Goal: Task Accomplishment & Management: Manage account settings

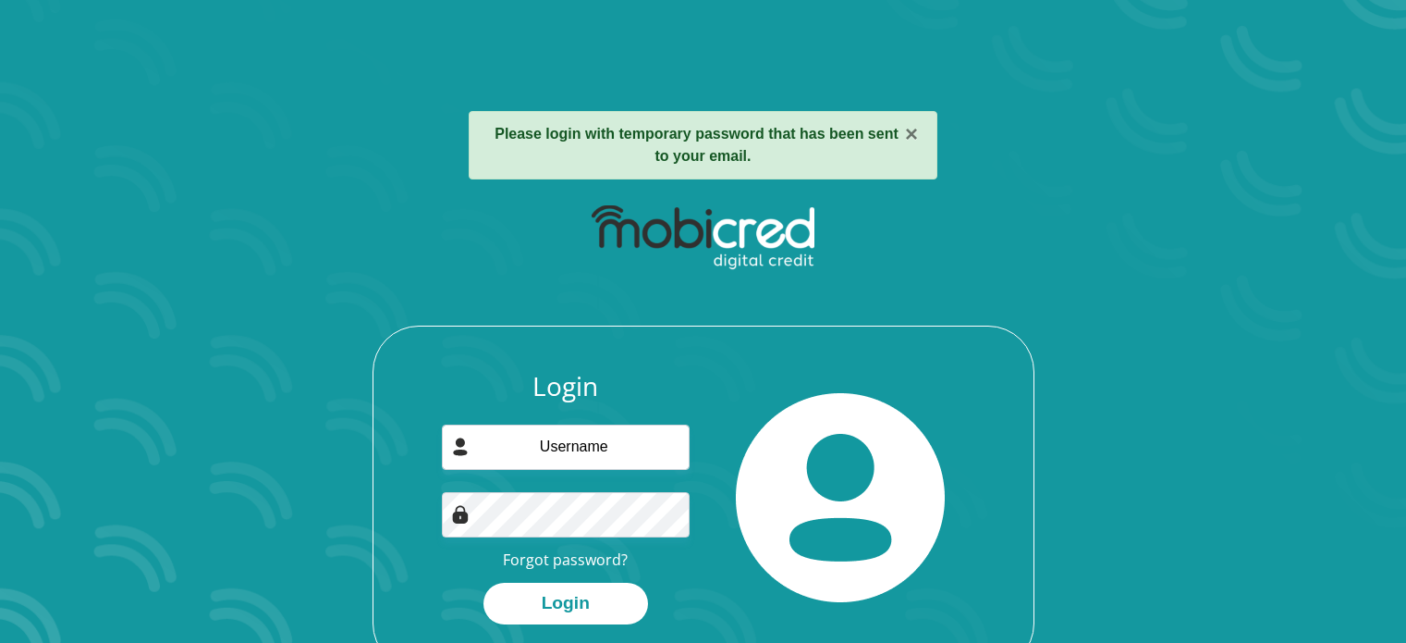
scroll to position [69, 0]
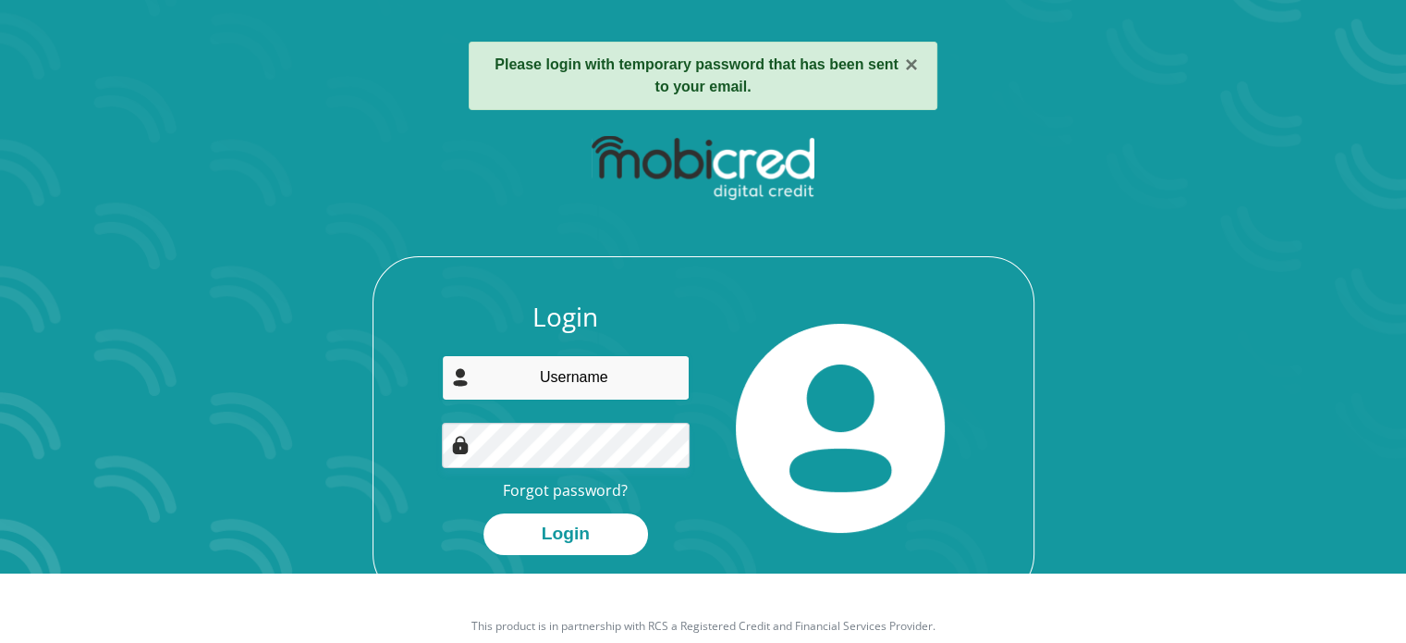
click at [574, 380] on input "email" at bounding box center [566, 377] width 248 height 45
type input "confik1988@gmail.com"
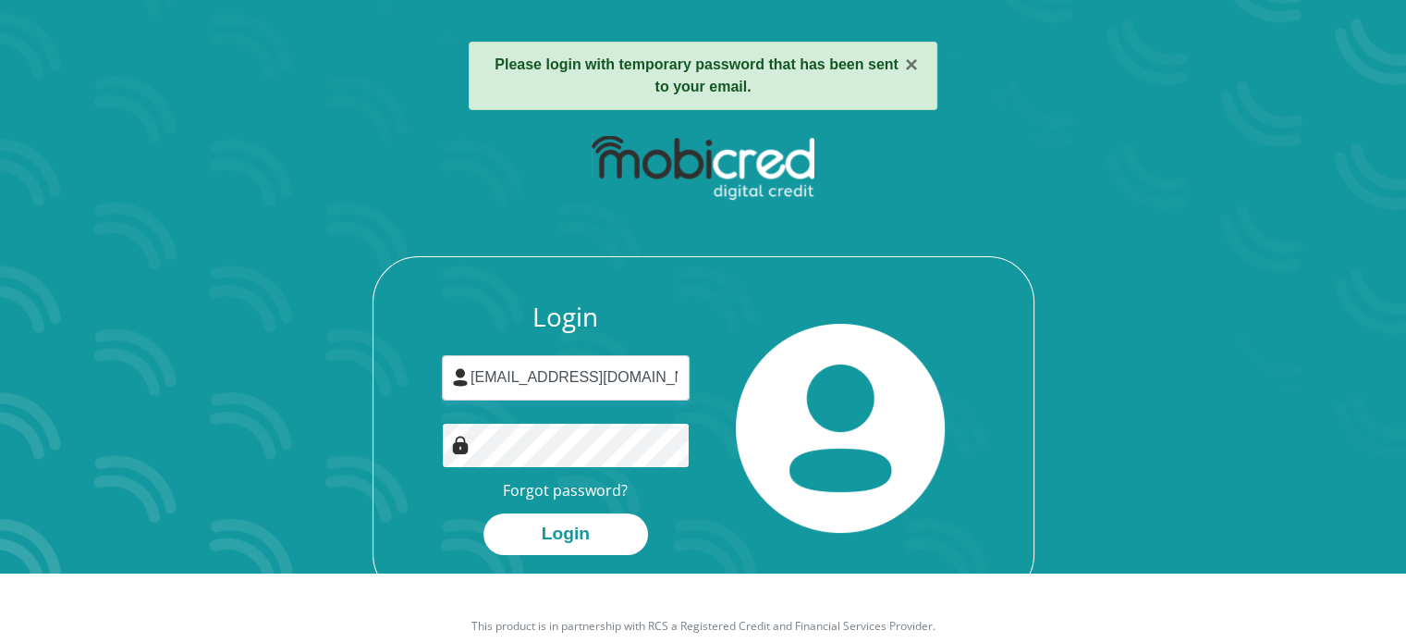
click at [469, 403] on div "Login confik1988@gmail.com Forgot password? Login" at bounding box center [566, 427] width 276 height 253
click at [969, 343] on div at bounding box center [842, 427] width 276 height 253
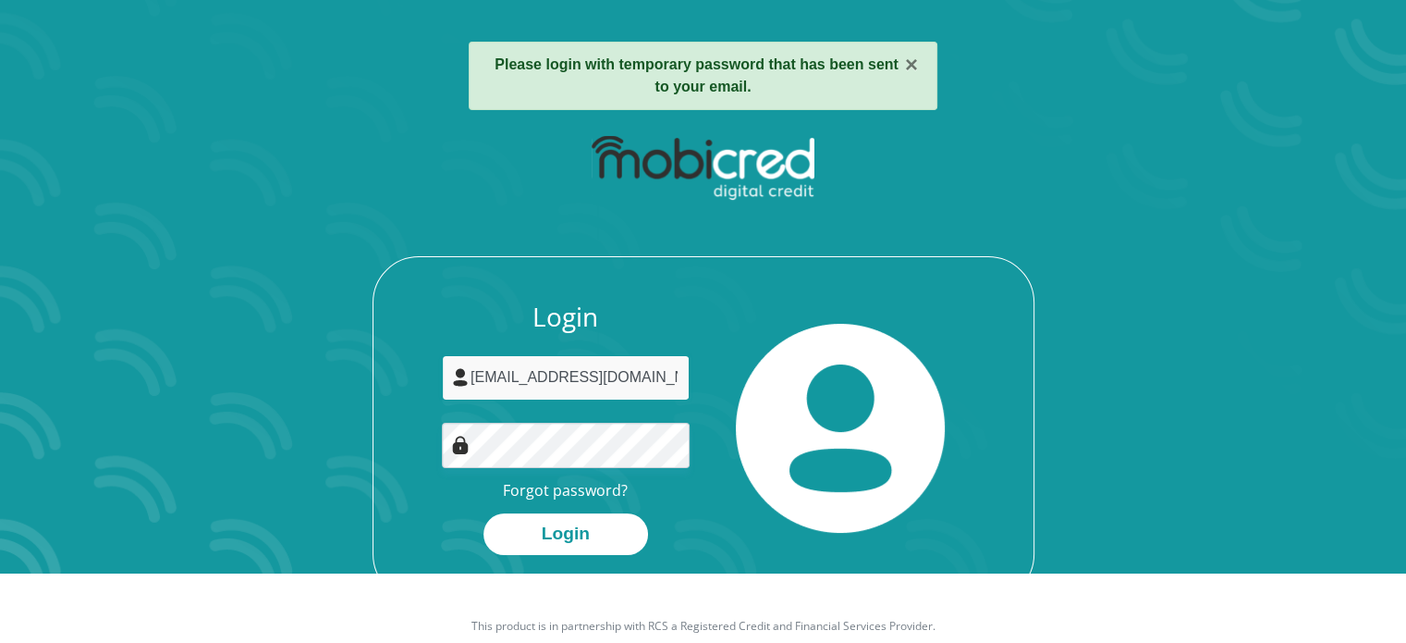
click at [680, 373] on input "confik1988@gmail.com" at bounding box center [566, 377] width 248 height 45
click at [842, 352] on img at bounding box center [840, 428] width 209 height 209
click at [901, 385] on img at bounding box center [840, 428] width 209 height 209
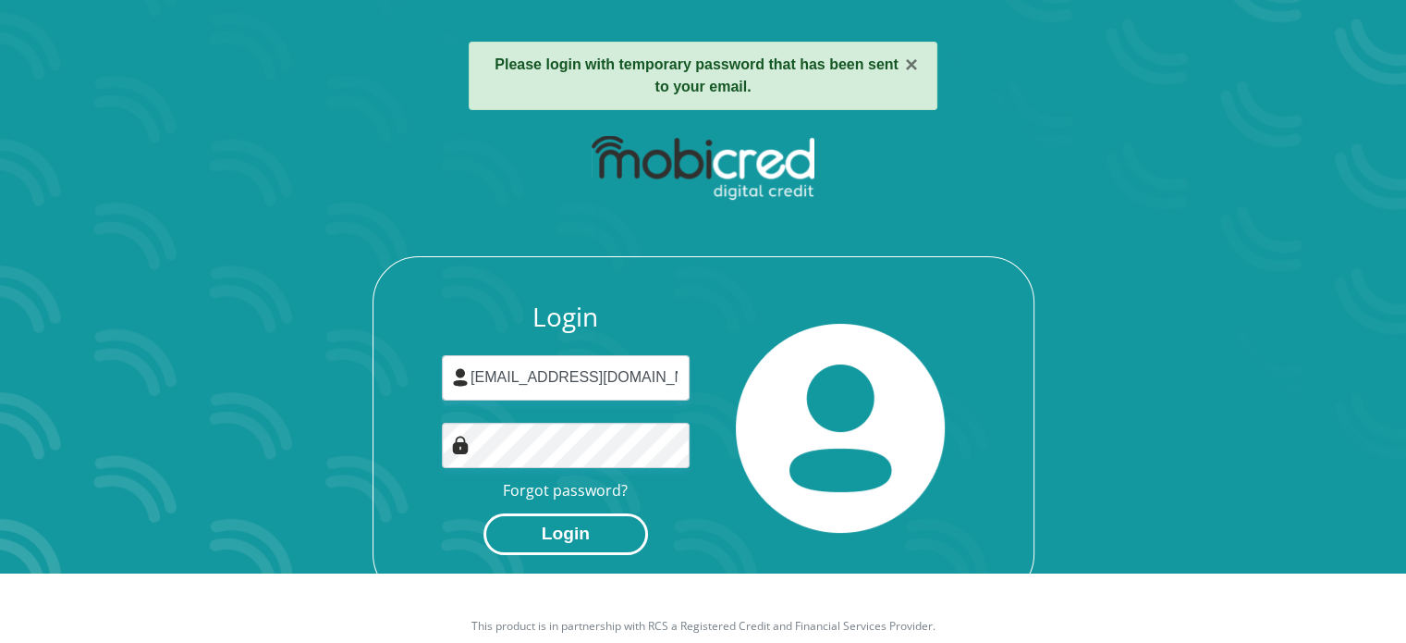
click at [610, 528] on button "Login" at bounding box center [566, 534] width 165 height 42
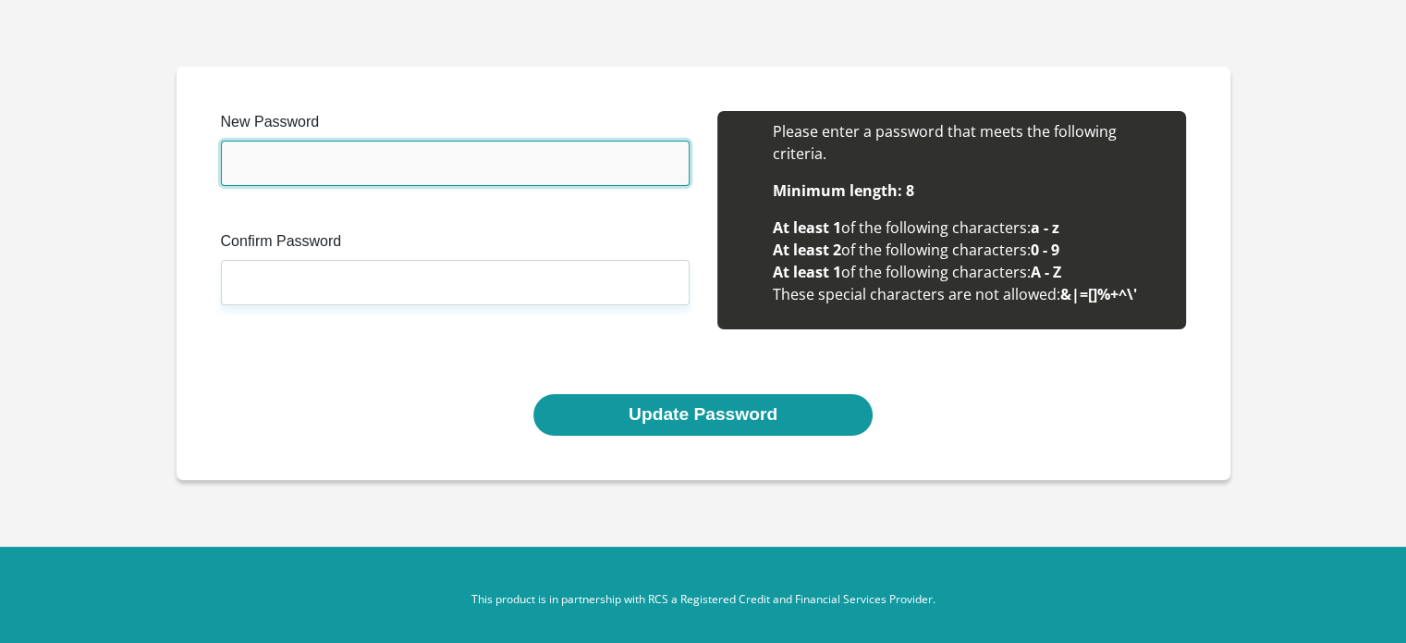
click at [348, 145] on input "New Password" at bounding box center [455, 163] width 469 height 45
type input "Bokamoso@0307"
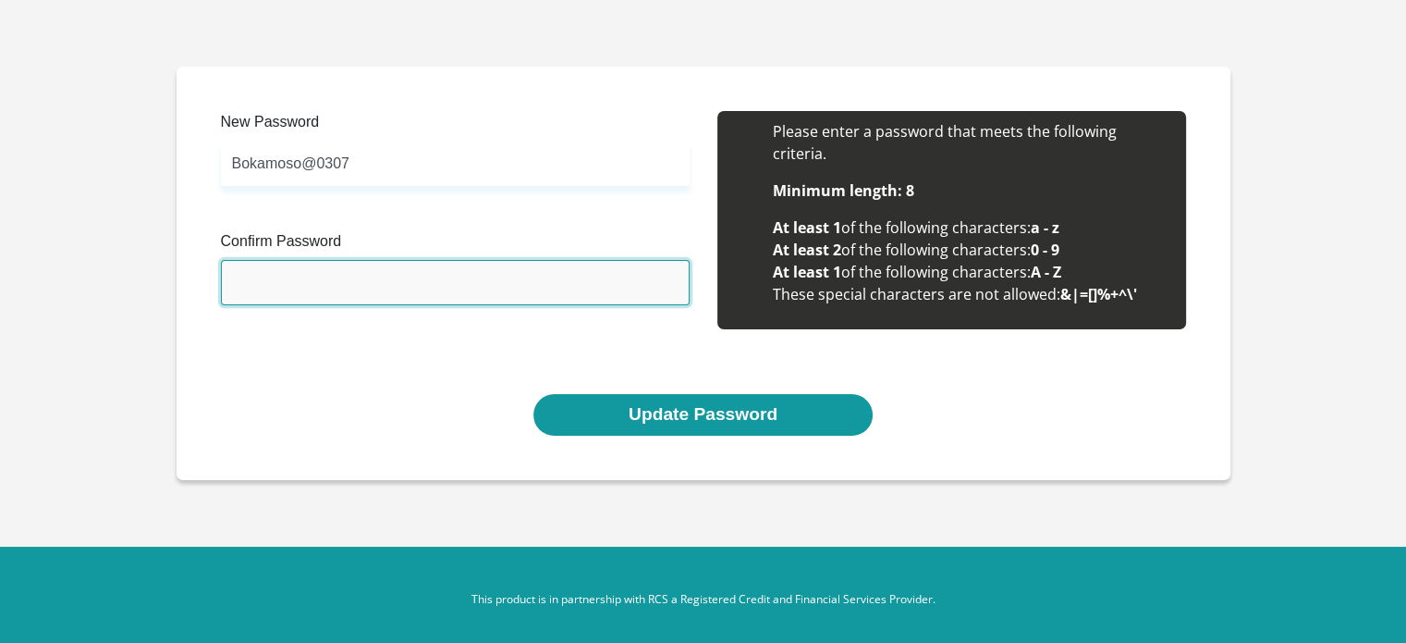
click at [314, 287] on input "Confirm Password" at bounding box center [455, 282] width 469 height 45
type input "Bokamoso@0307"
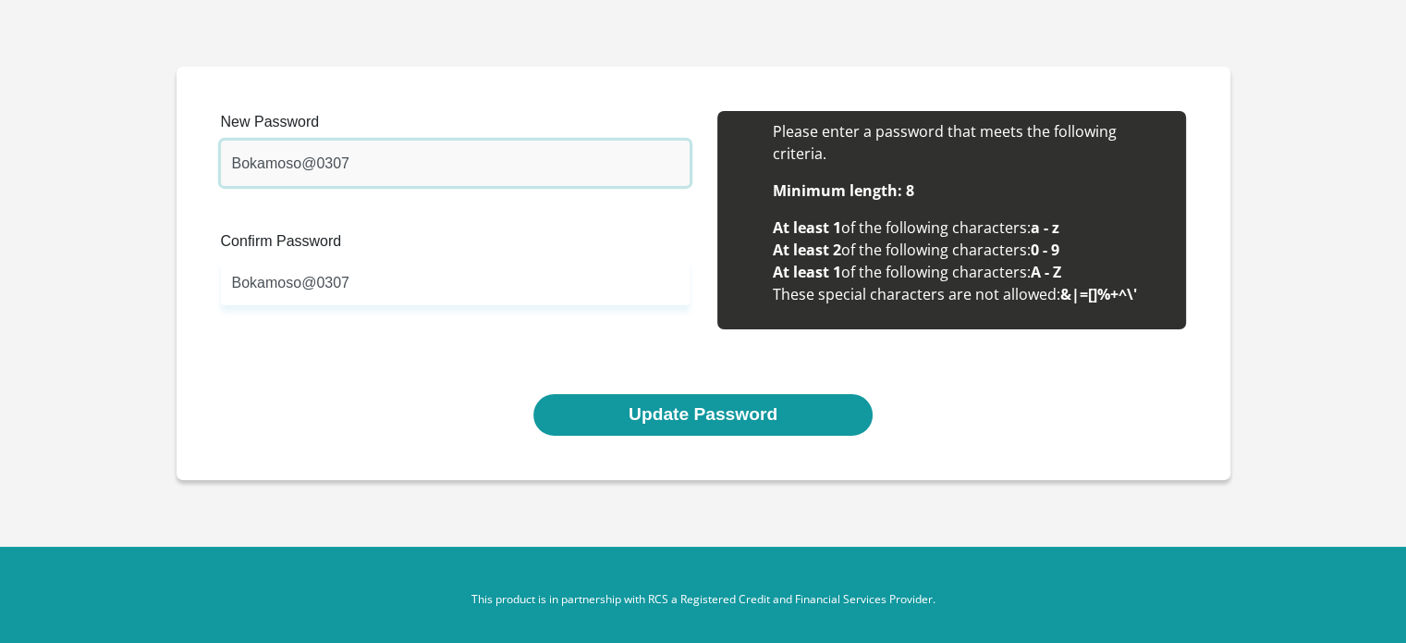
click at [562, 167] on input "Bokamoso@0307" at bounding box center [455, 163] width 469 height 45
type input "Bokamoso@0703"
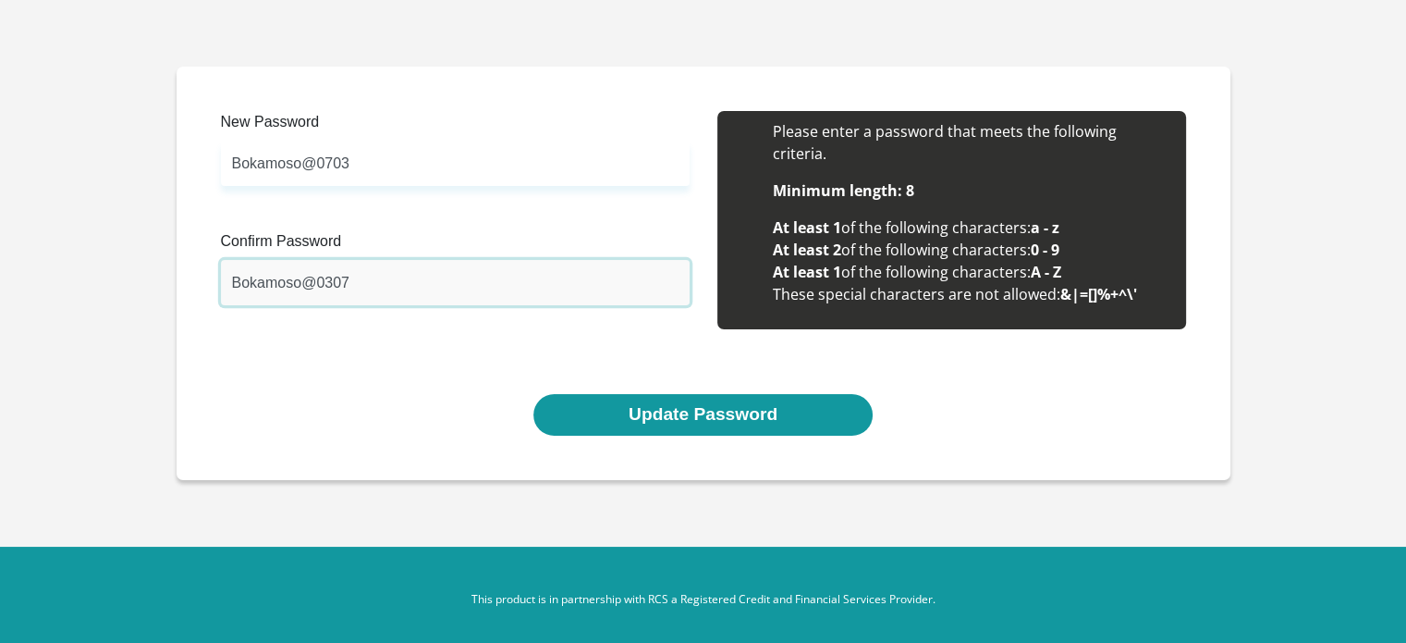
click at [398, 291] on input "Bokamoso@0307" at bounding box center [455, 282] width 469 height 45
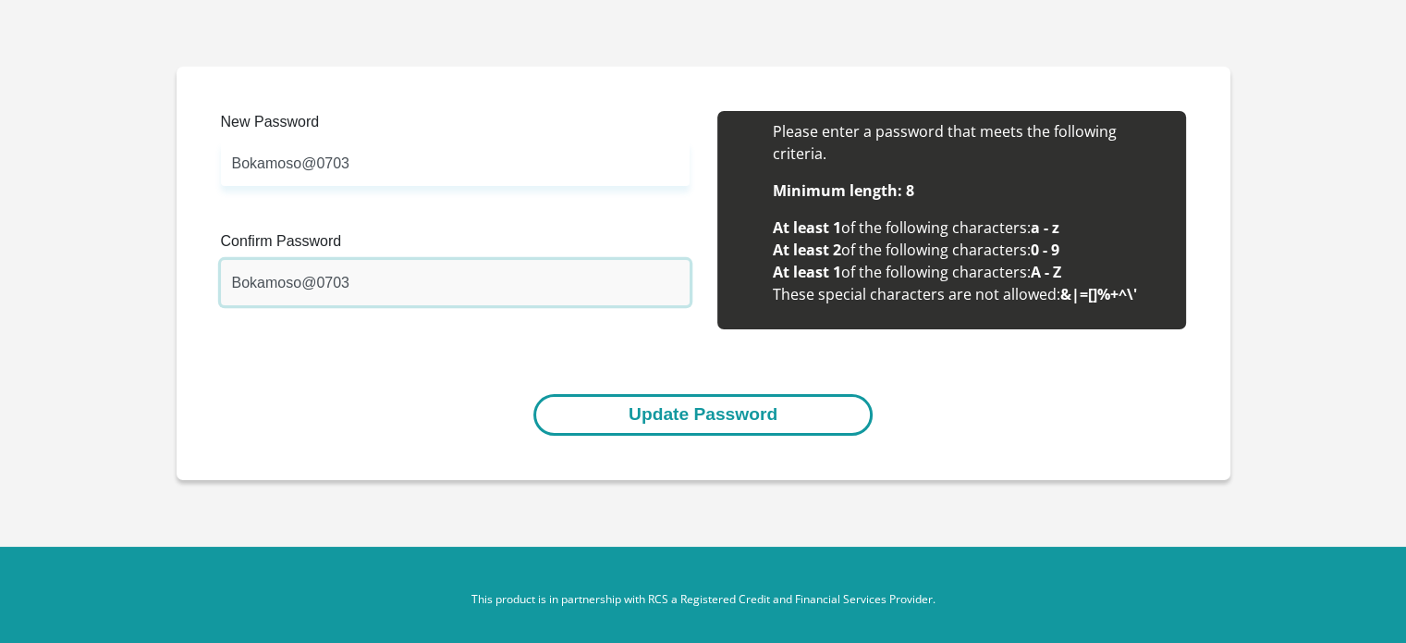
type input "Bokamoso@0703"
click at [758, 413] on button "Update Password" at bounding box center [702, 415] width 339 height 42
